Goal: Task Accomplishment & Management: Complete application form

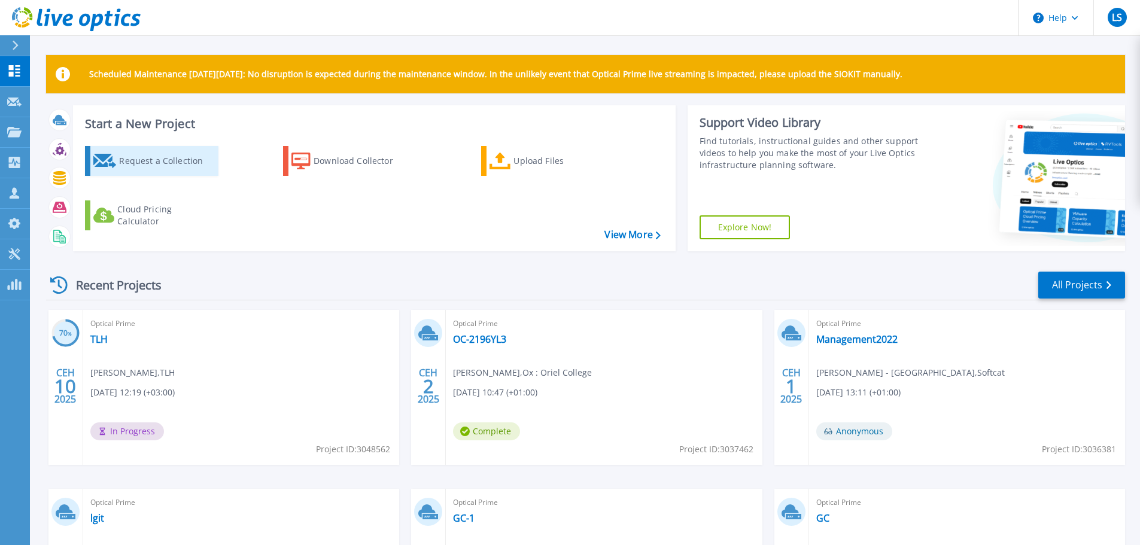
click at [144, 156] on div "Request a Collection" at bounding box center [167, 161] width 96 height 24
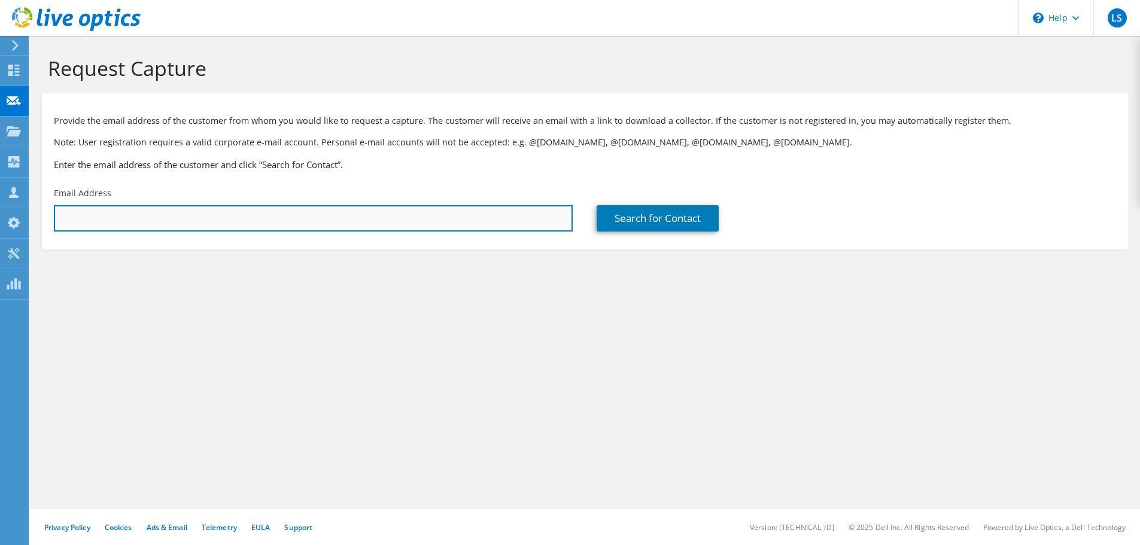
click at [74, 223] on input "text" at bounding box center [313, 218] width 519 height 26
paste input "lcole@woosteroh.com"
type input "lcole@woosteroh.com"
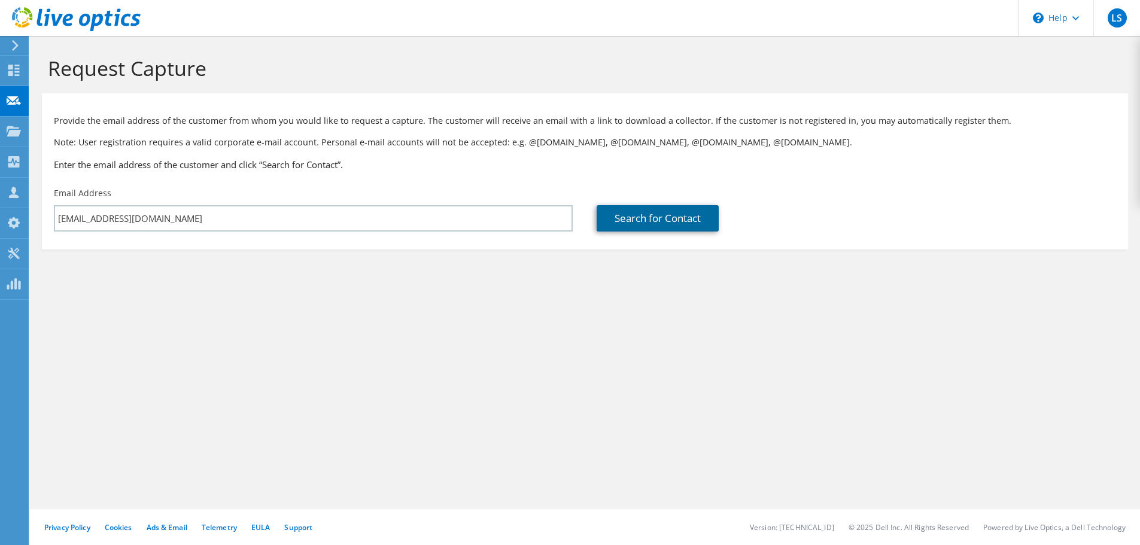
click at [623, 223] on link "Search for Contact" at bounding box center [658, 218] width 122 height 26
type input "WOOSTER, OHIO"
type input "LANCE"
type input "COLE"
type input "United States"
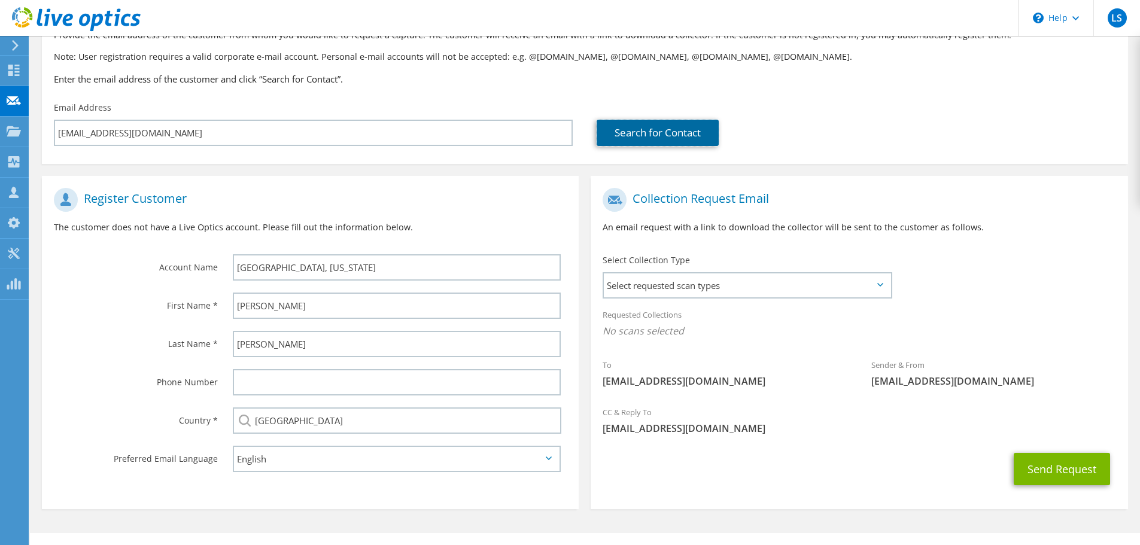
scroll to position [109, 0]
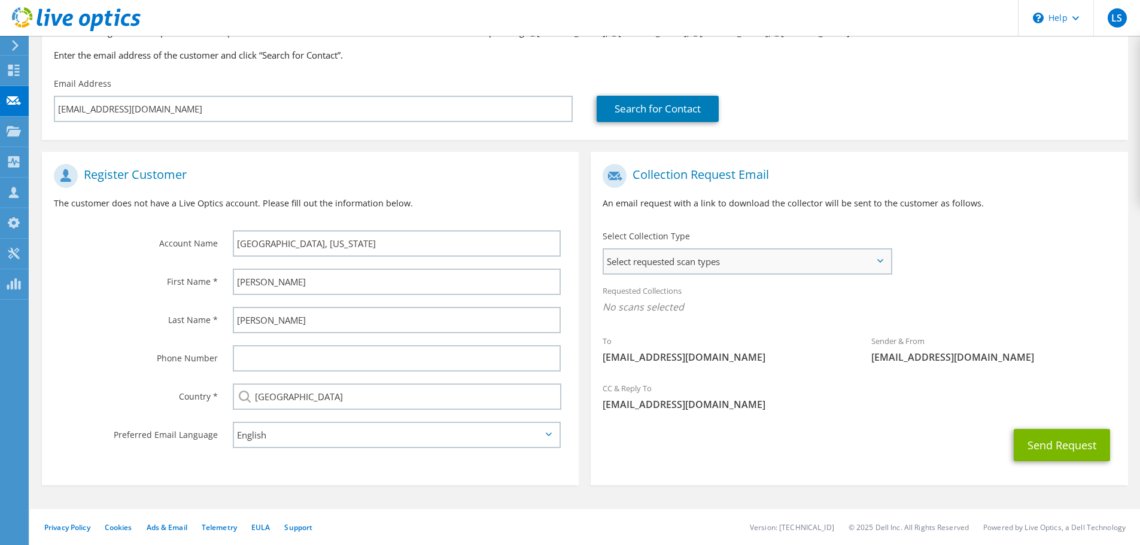
click at [660, 261] on span "Select requested scan types" at bounding box center [747, 262] width 287 height 24
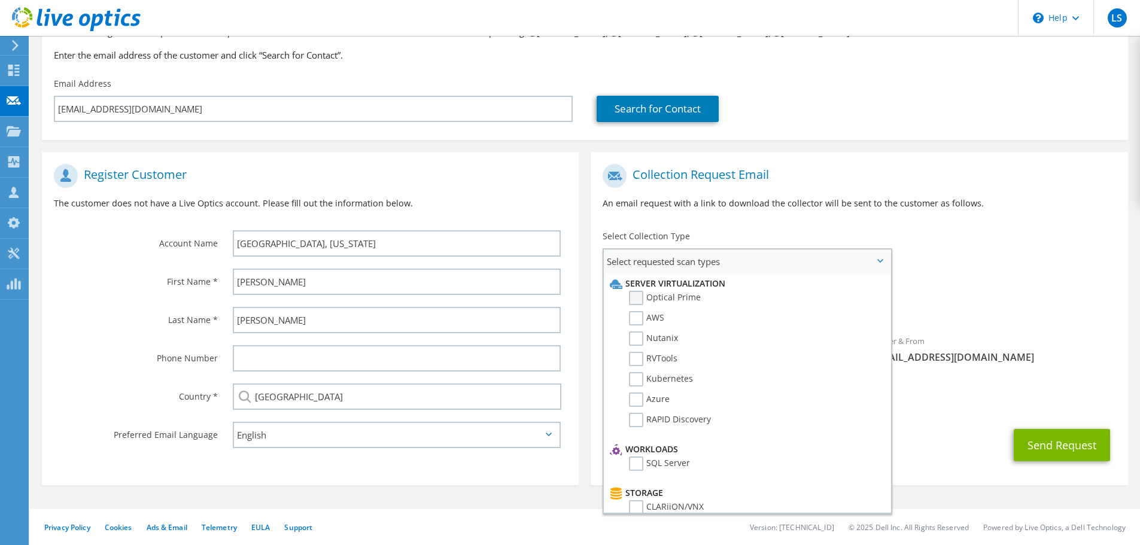
click at [649, 296] on label "Optical Prime" at bounding box center [665, 298] width 72 height 14
click at [0, 0] on input "Optical Prime" at bounding box center [0, 0] width 0 height 0
click at [955, 458] on div "Send Request" at bounding box center [859, 449] width 537 height 44
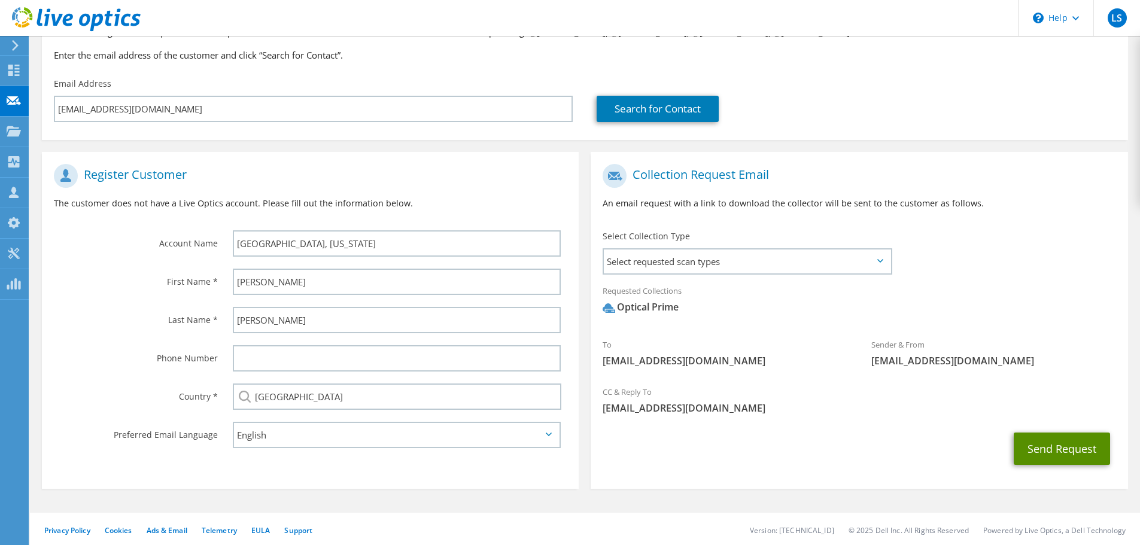
click at [1069, 454] on button "Send Request" at bounding box center [1062, 449] width 96 height 32
